Goal: Check status: Check status

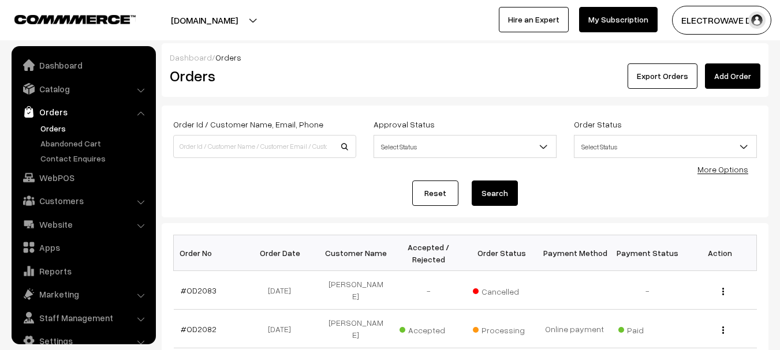
click at [65, 122] on link "Orders" at bounding box center [95, 128] width 114 height 12
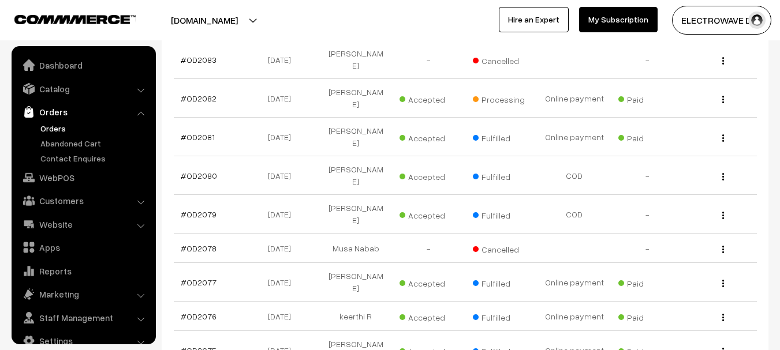
scroll to position [18, 0]
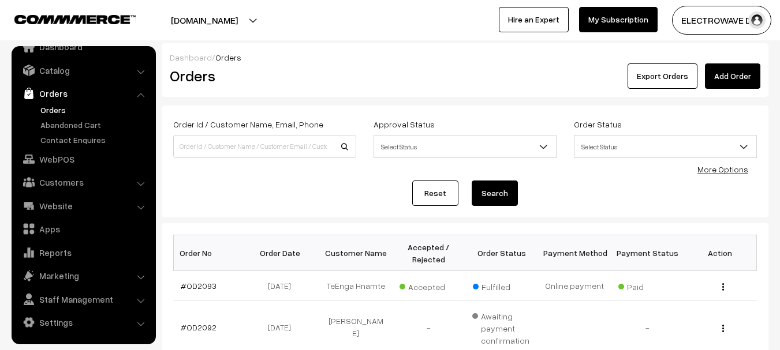
click at [211, 8] on button "[DOMAIN_NAME]" at bounding box center [204, 20] width 148 height 29
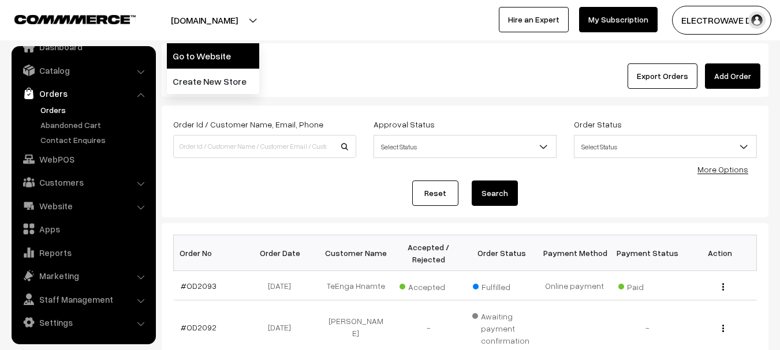
click at [221, 64] on link "Go to Website" at bounding box center [213, 55] width 92 height 25
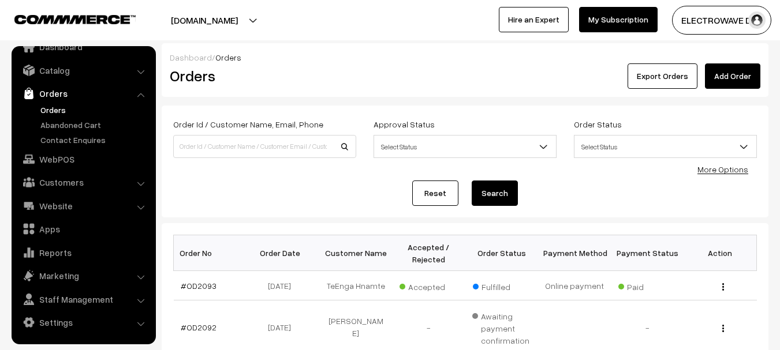
click at [222, 21] on button "[DOMAIN_NAME]" at bounding box center [204, 20] width 148 height 29
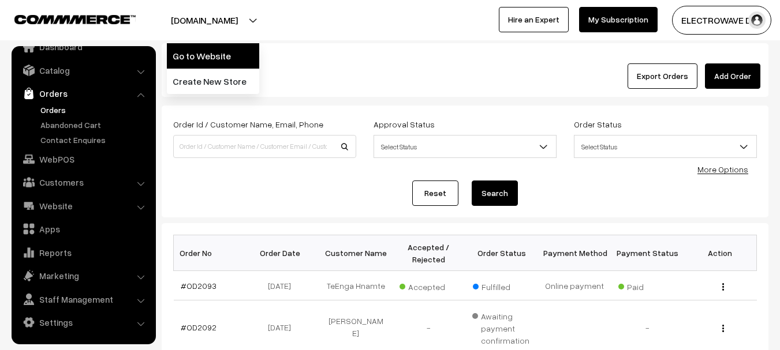
click at [216, 62] on link "Go to Website" at bounding box center [213, 55] width 92 height 25
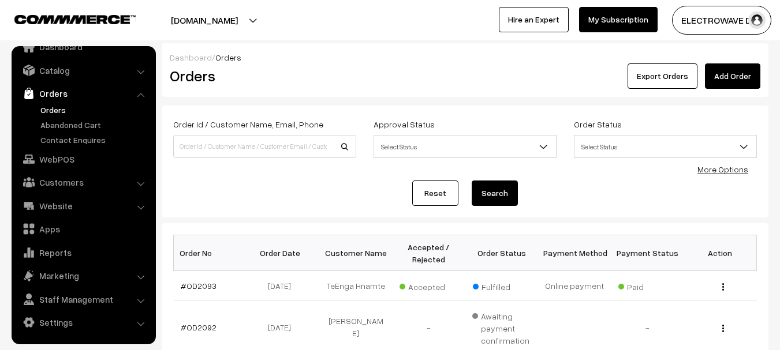
click at [54, 113] on link "Orders" at bounding box center [95, 110] width 114 height 12
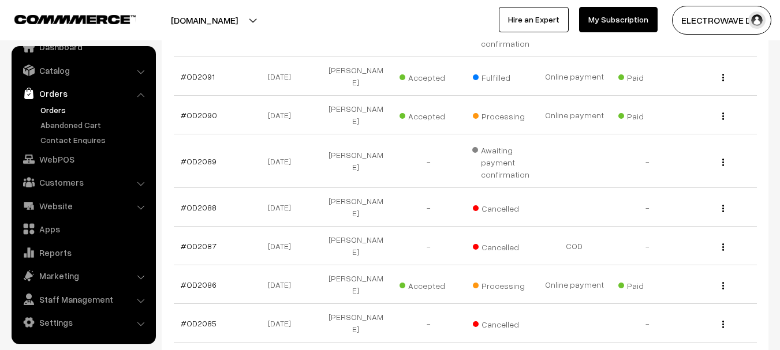
scroll to position [418, 0]
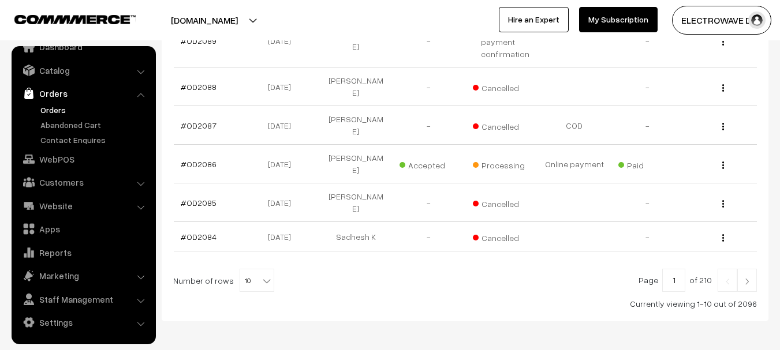
click at [253, 270] on span "10" at bounding box center [256, 281] width 33 height 23
select select "100"
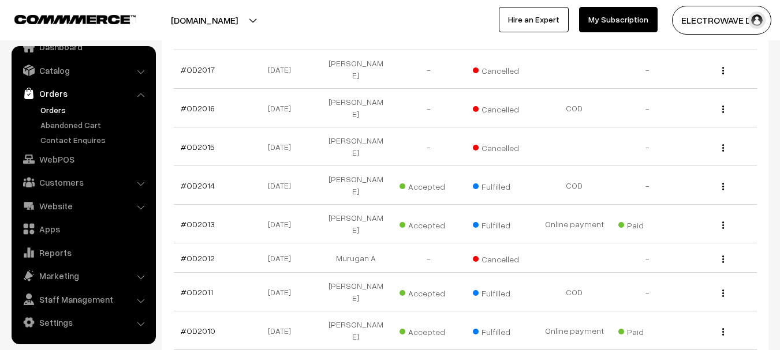
scroll to position [3206, 0]
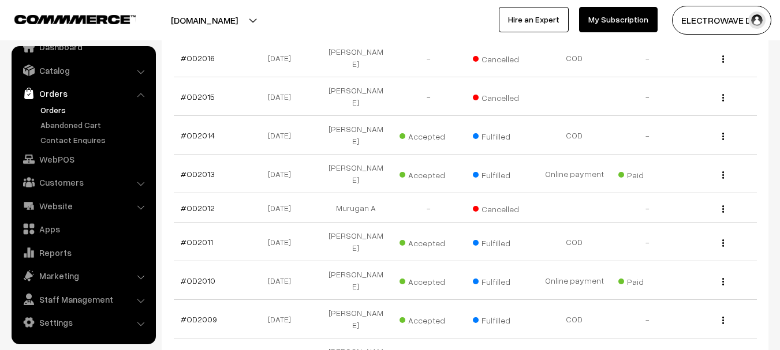
drag, startPoint x: 648, startPoint y: 236, endPoint x: 748, endPoint y: 235, distance: 100.5
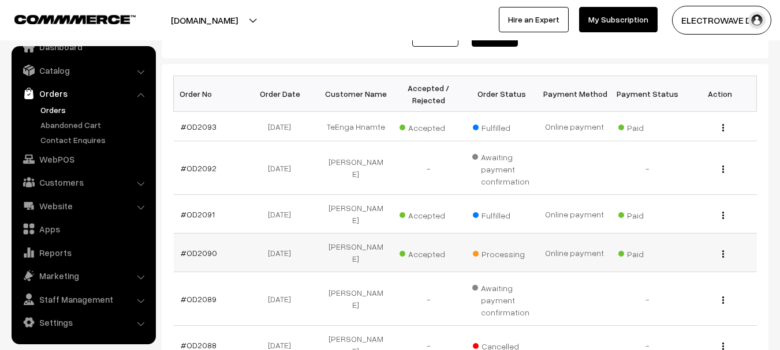
scroll to position [89, 0]
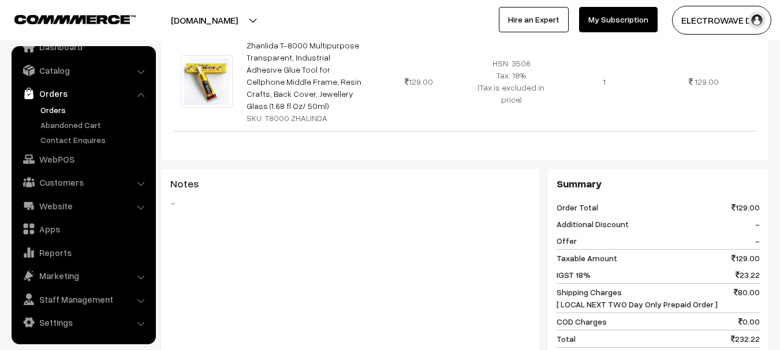
scroll to position [520, 0]
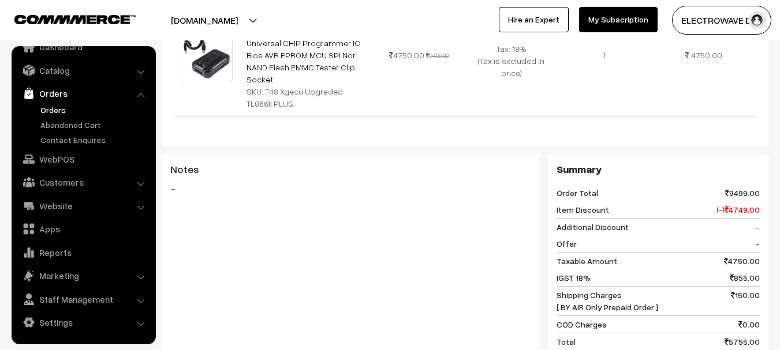
scroll to position [520, 0]
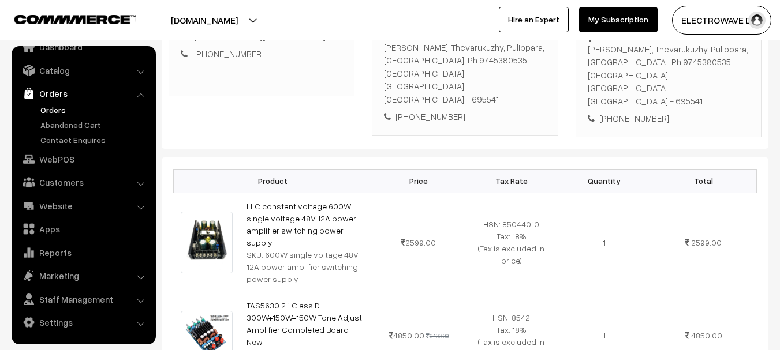
scroll to position [462, 0]
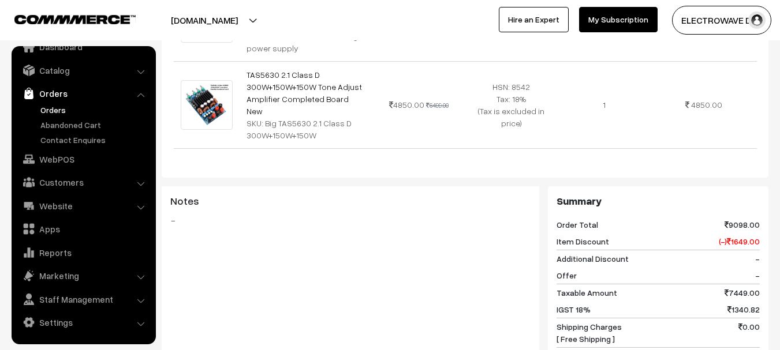
click at [52, 106] on link "Orders" at bounding box center [95, 110] width 114 height 12
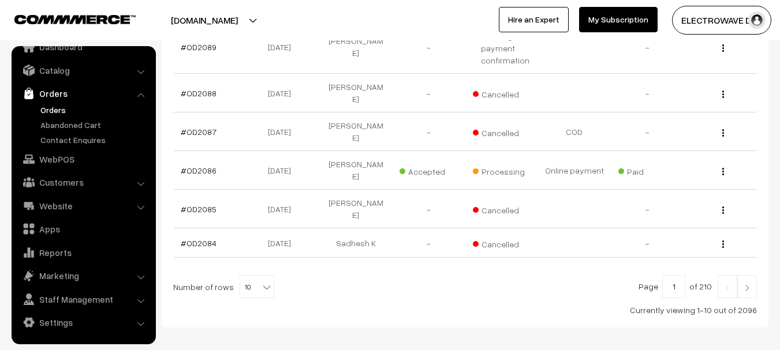
scroll to position [418, 0]
